Goal: Transaction & Acquisition: Register for event/course

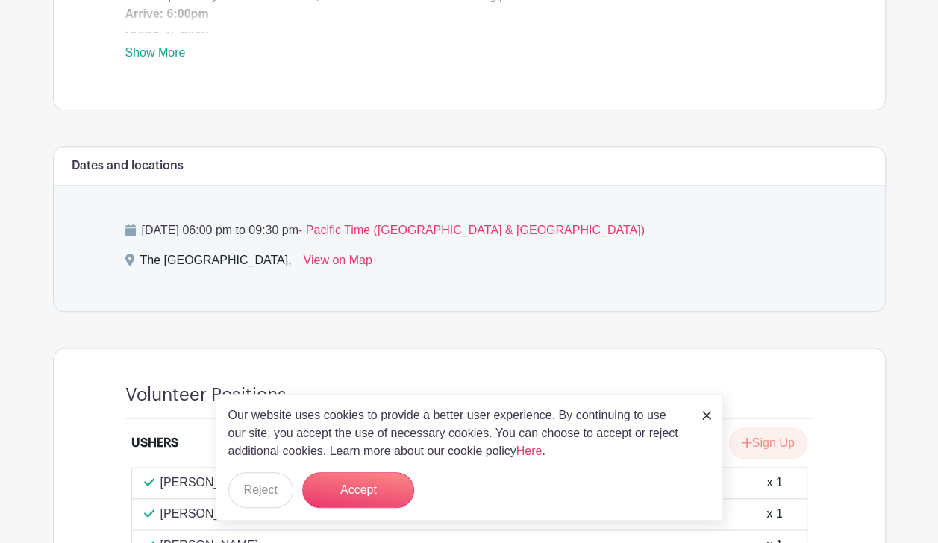
scroll to position [747, 0]
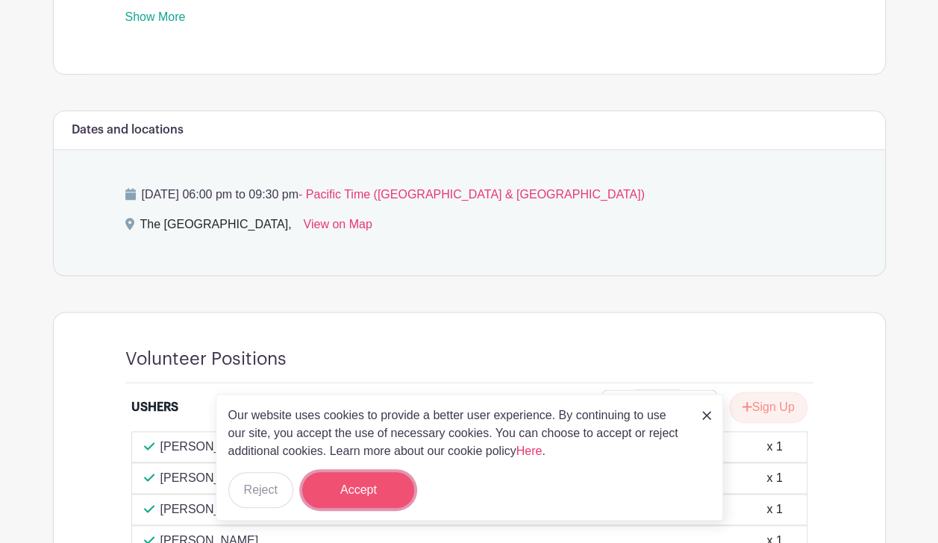
click at [343, 489] on button "Accept" at bounding box center [358, 491] width 112 height 36
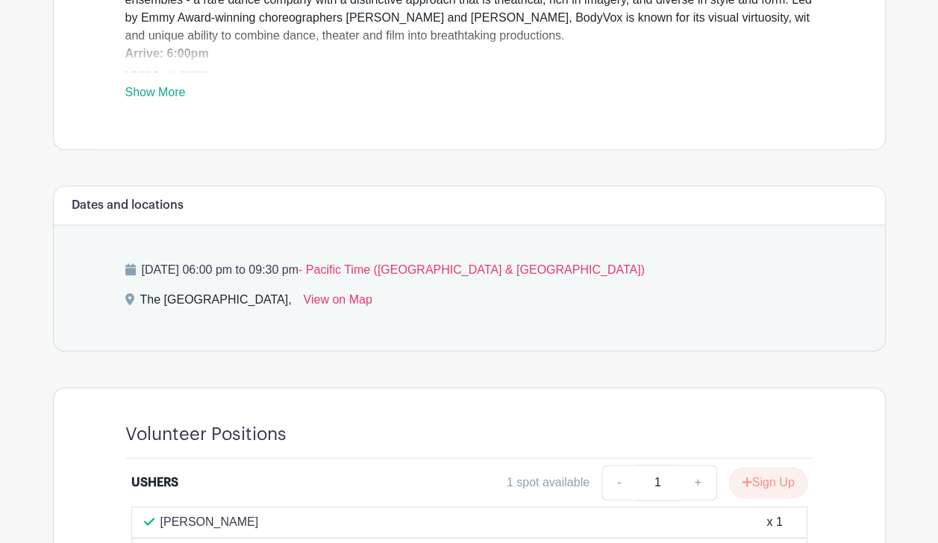
scroll to position [149, 0]
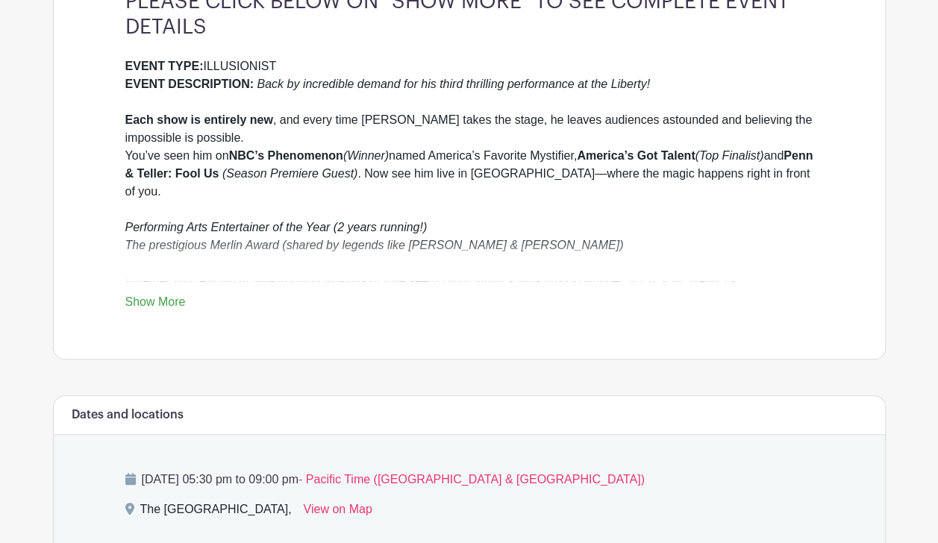
scroll to position [448, 0]
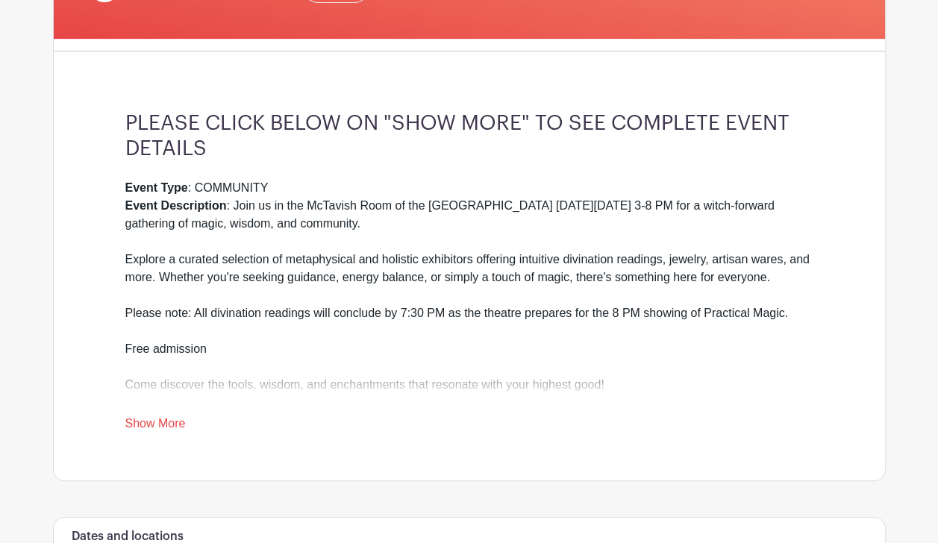
scroll to position [337, 0]
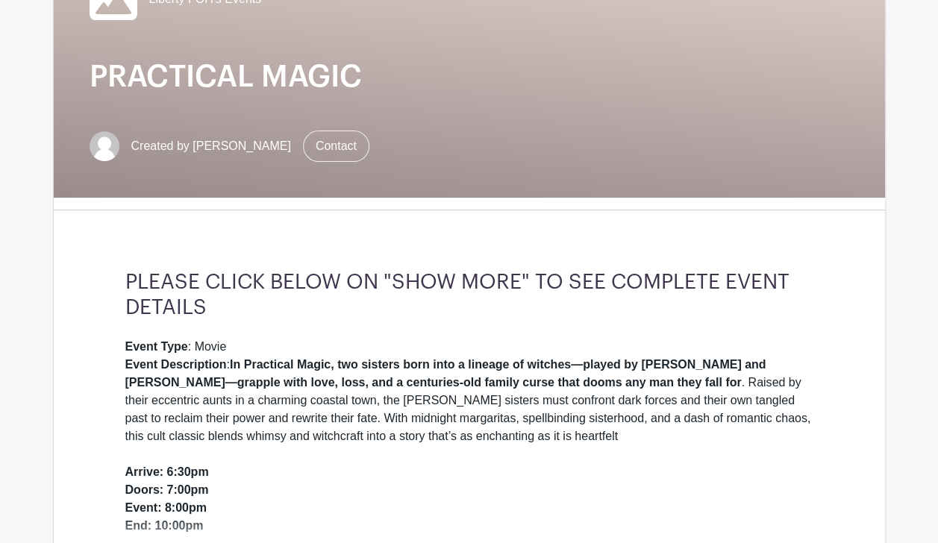
scroll to position [149, 0]
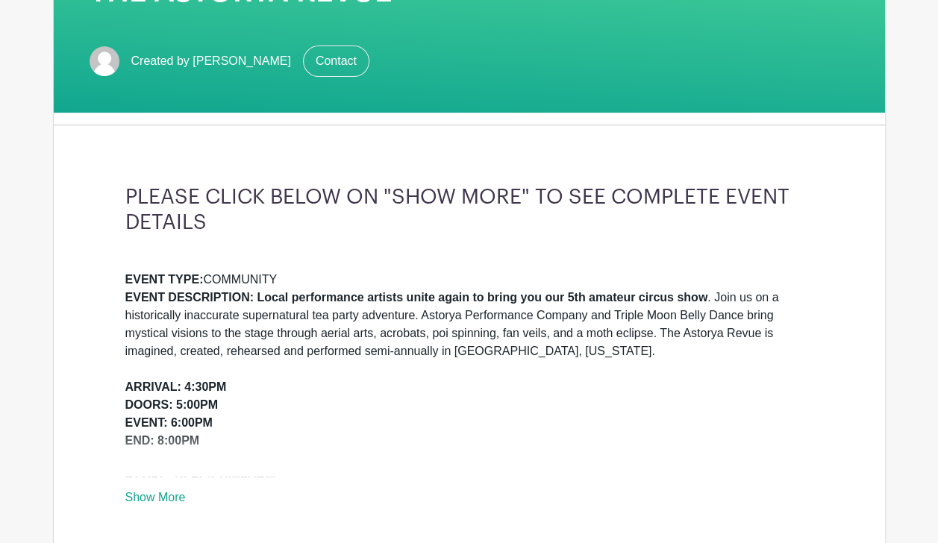
scroll to position [299, 0]
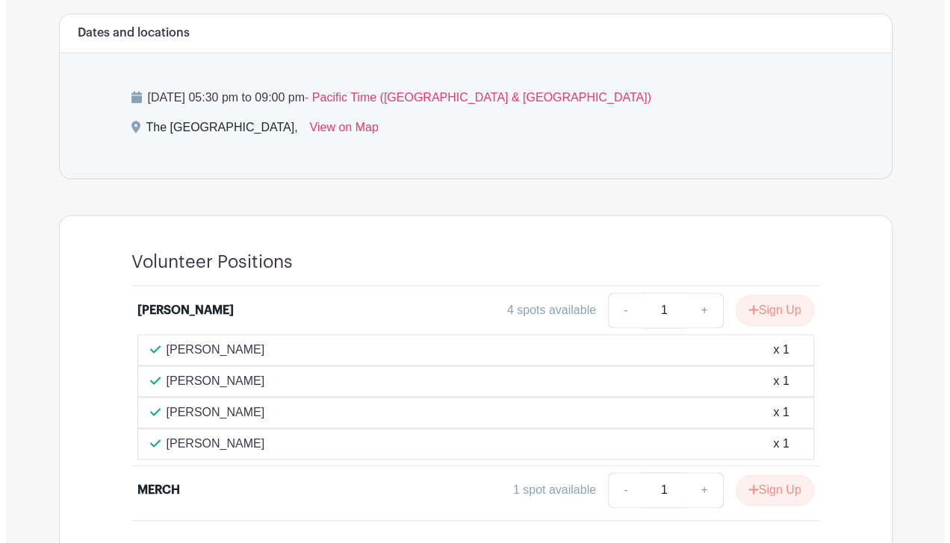
scroll to position [821, 0]
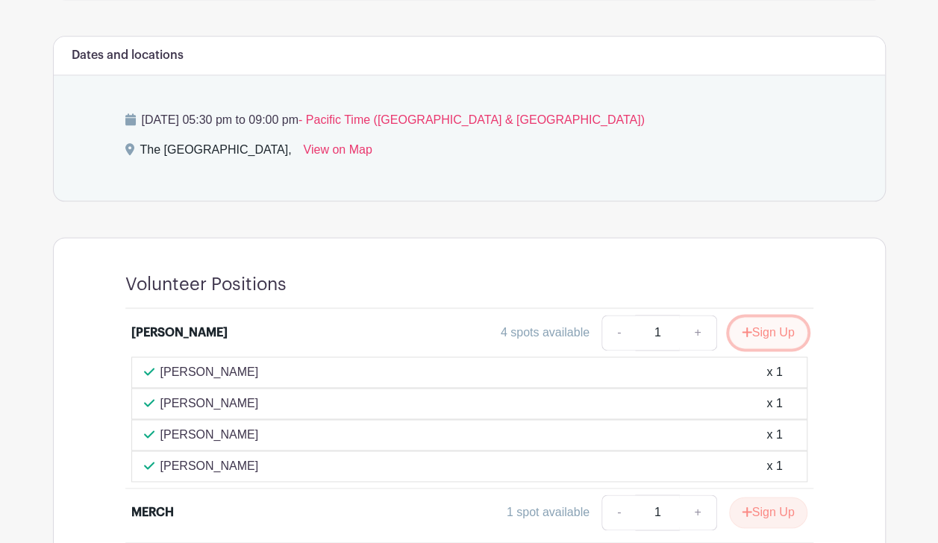
click at [764, 328] on button "Sign Up" at bounding box center [768, 332] width 78 height 31
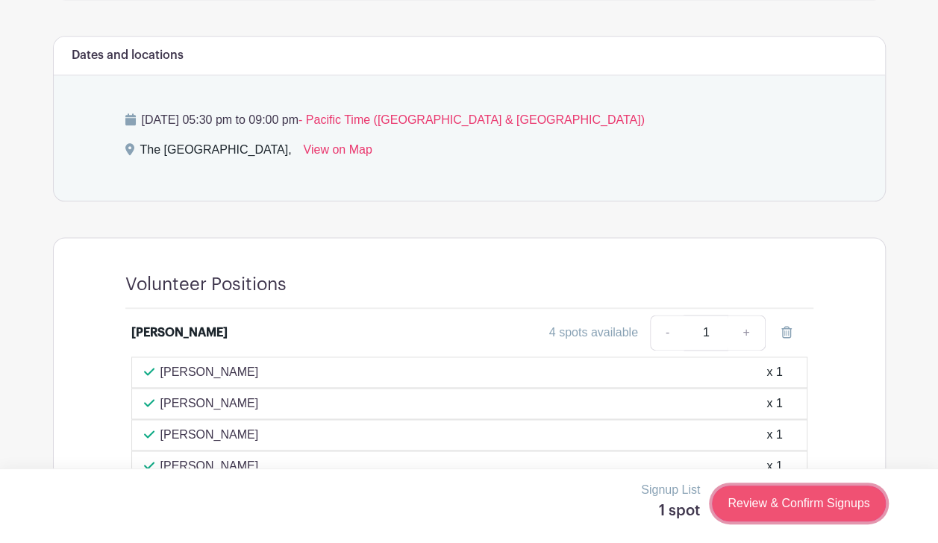
click at [760, 499] on link "Review & Confirm Signups" at bounding box center [798, 504] width 173 height 36
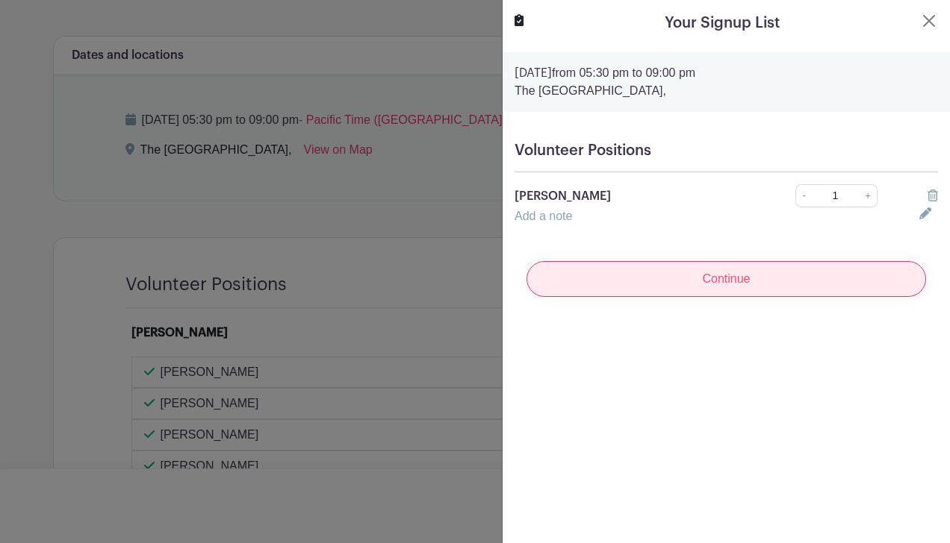
click at [681, 277] on input "Continue" at bounding box center [725, 279] width 399 height 36
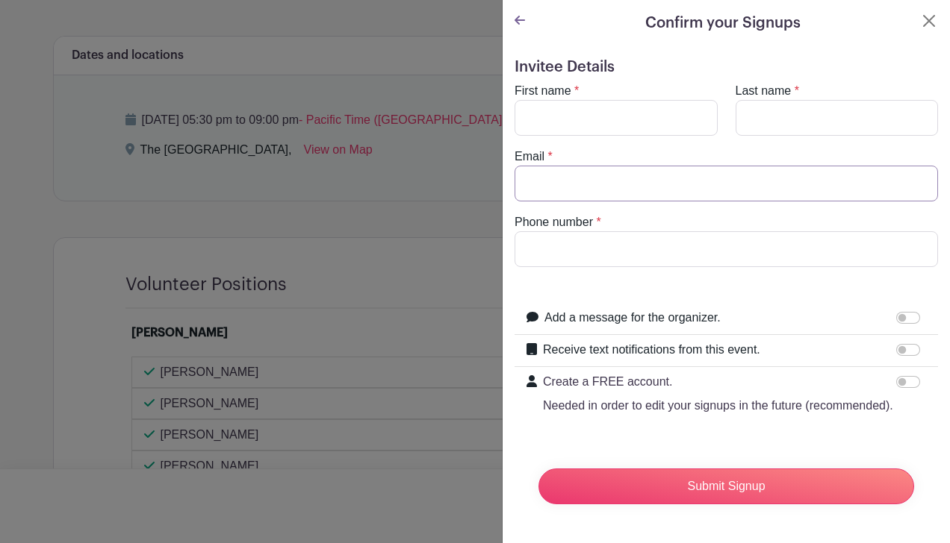
type input "[EMAIL_ADDRESS][DOMAIN_NAME]"
click at [587, 118] on input "First name" at bounding box center [615, 118] width 203 height 36
type input "[PERSON_NAME]"
type input "5035722827"
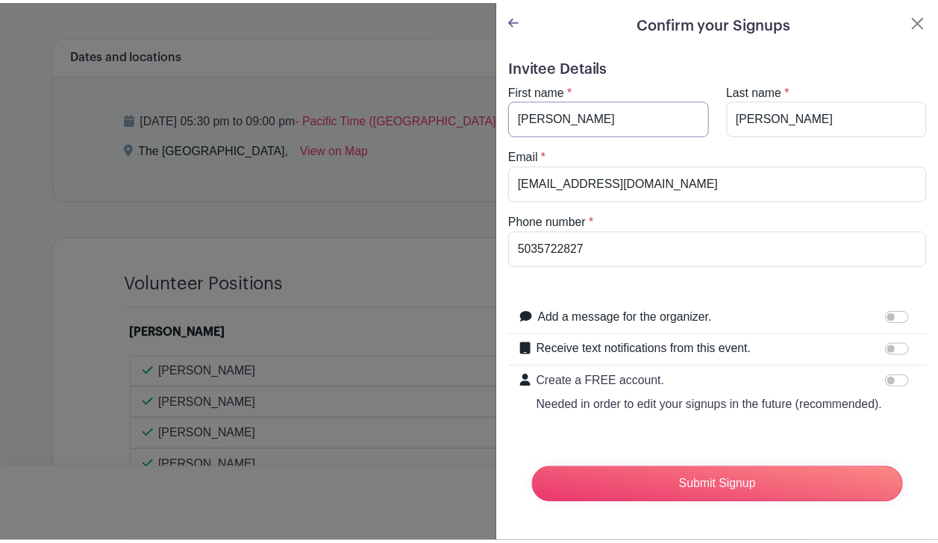
scroll to position [24, 0]
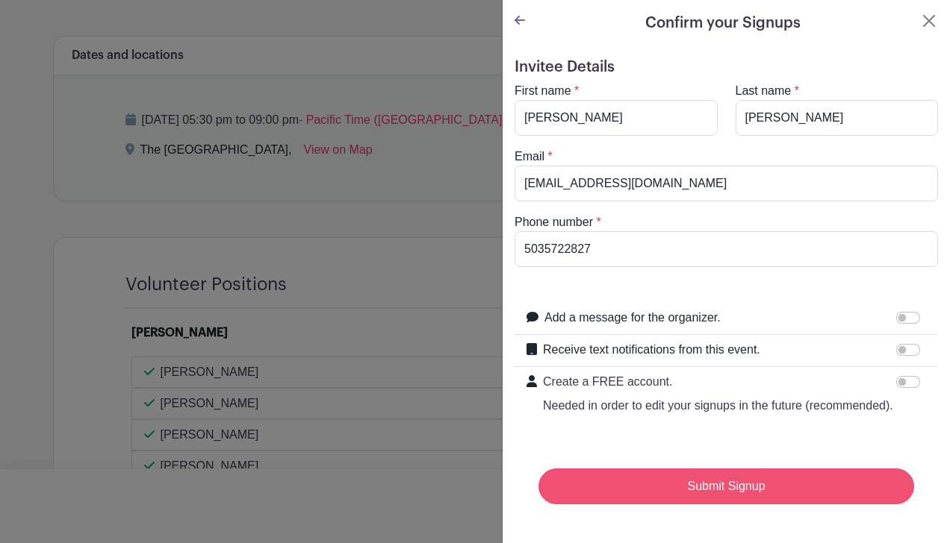
click at [700, 476] on input "Submit Signup" at bounding box center [725, 487] width 375 height 36
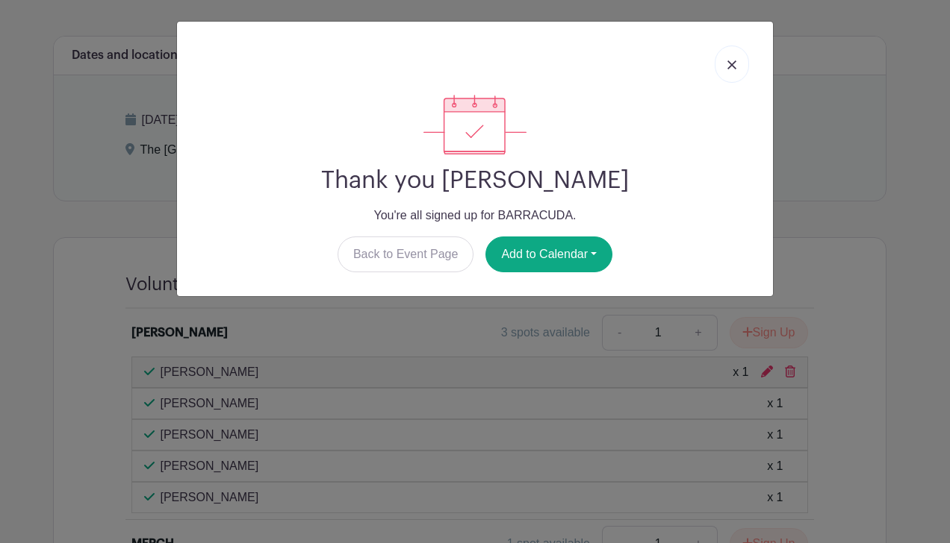
click at [730, 61] on img at bounding box center [731, 64] width 9 height 9
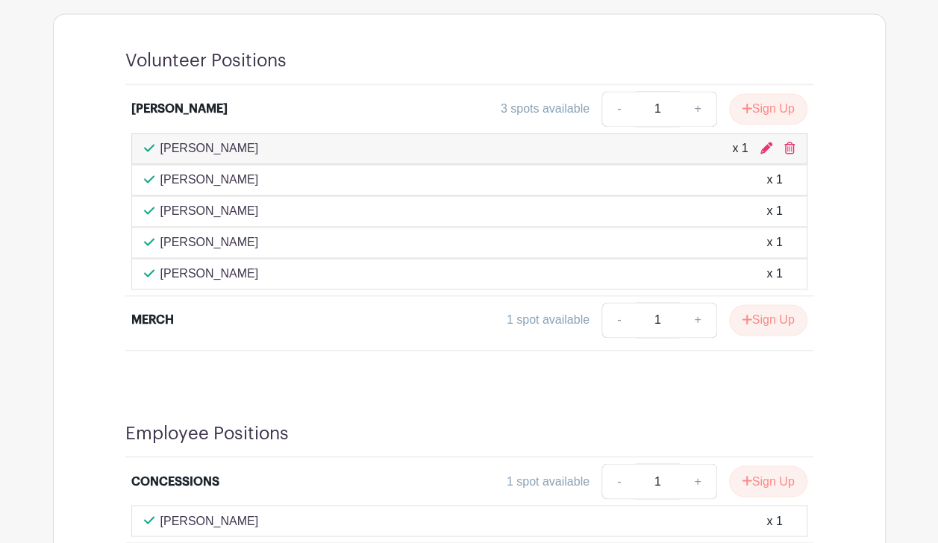
scroll to position [523, 0]
